Goal: Check status: Check status

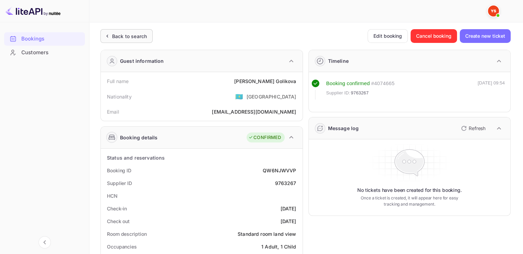
click at [116, 37] on ya-tr-span "Back to search" at bounding box center [129, 36] width 35 height 6
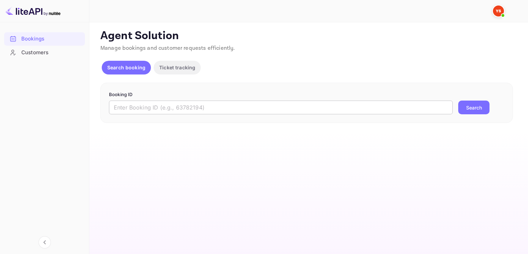
click at [134, 108] on input "text" at bounding box center [281, 108] width 344 height 14
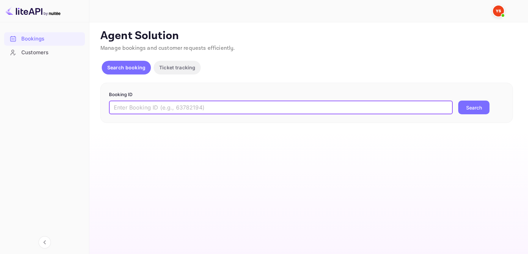
paste input "9827640"
type input "9827640"
click at [458, 101] on button "Search" at bounding box center [473, 108] width 31 height 14
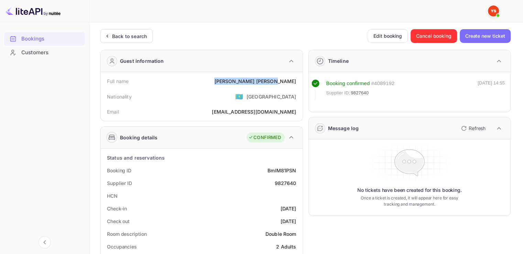
drag, startPoint x: 258, startPoint y: 82, endPoint x: 302, endPoint y: 83, distance: 44.7
click at [302, 83] on div "Full name [PERSON_NAME] Nationality 🇰🇿 [DEMOGRAPHIC_DATA] Email [EMAIL_ADDRESS]…" at bounding box center [202, 96] width 202 height 49
copy div "[PERSON_NAME]"
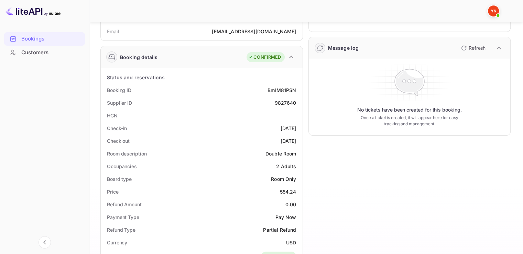
scroll to position [103, 0]
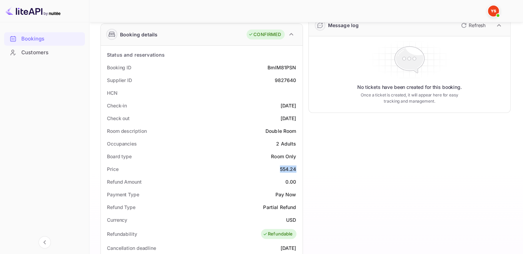
drag, startPoint x: 279, startPoint y: 169, endPoint x: 296, endPoint y: 168, distance: 16.5
click at [296, 168] on div "Price 554.24" at bounding box center [202, 169] width 196 height 13
copy div "554.24"
drag, startPoint x: 283, startPoint y: 217, endPoint x: 296, endPoint y: 219, distance: 13.2
click at [296, 219] on div "Currency USD" at bounding box center [202, 220] width 196 height 13
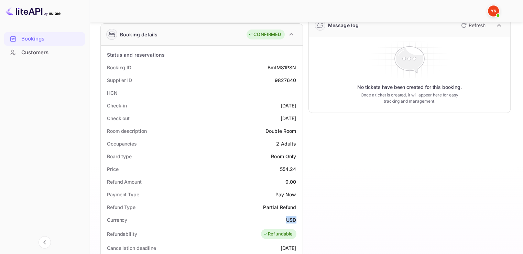
copy div "USD"
